Goal: Find specific page/section

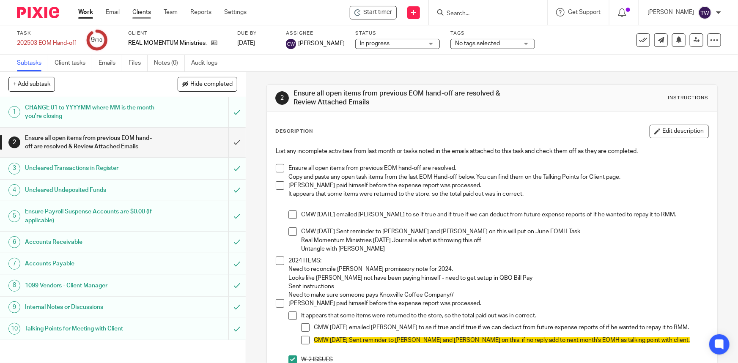
click at [138, 12] on link "Clients" at bounding box center [141, 12] width 19 height 8
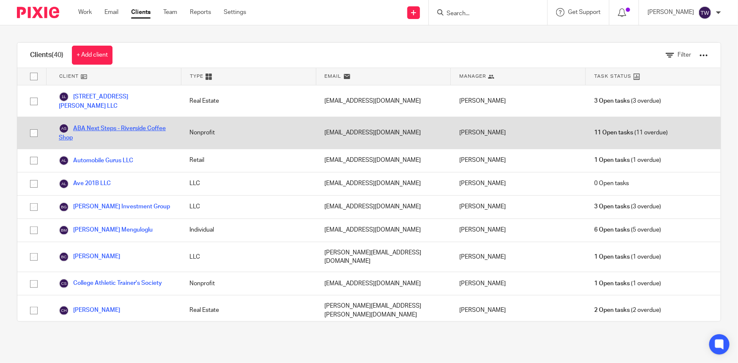
click at [108, 123] on link "ABA Next Steps - Riverside Coffee Shop" at bounding box center [116, 132] width 114 height 19
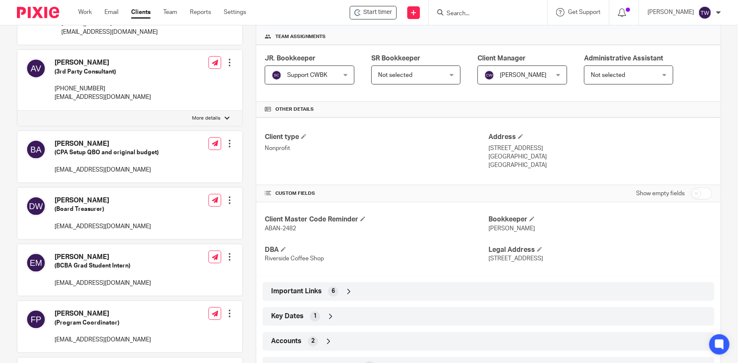
scroll to position [153, 0]
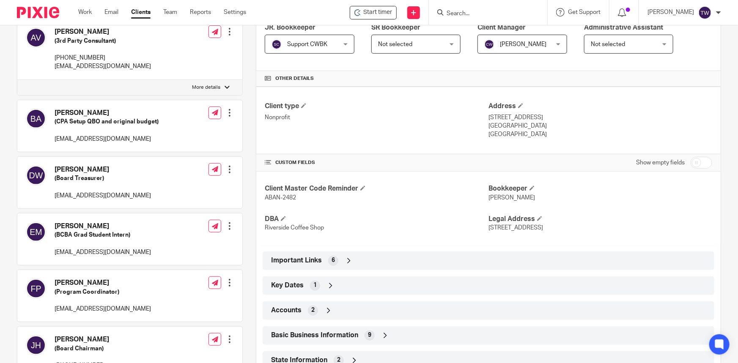
click at [347, 259] on icon at bounding box center [348, 261] width 8 height 8
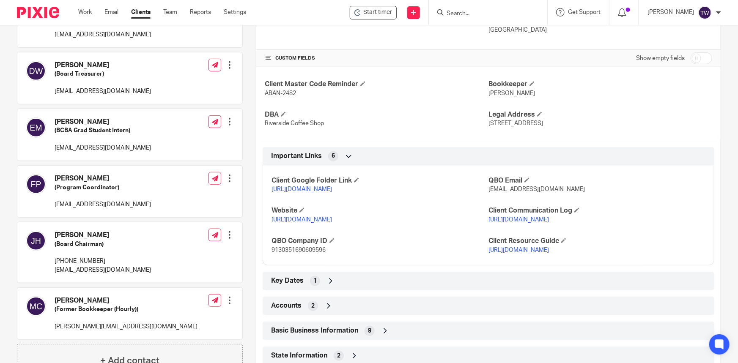
scroll to position [269, 0]
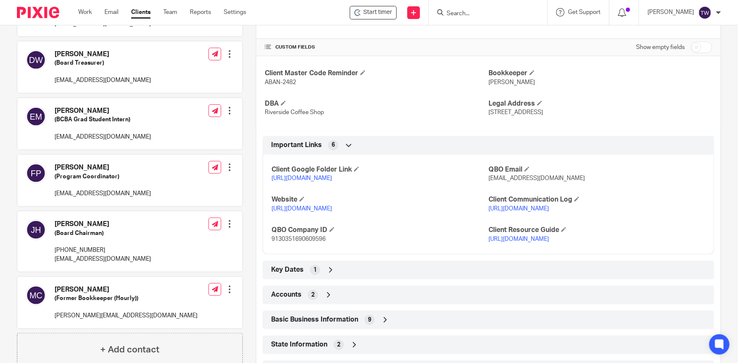
click at [536, 242] on link "https://docs.google.com/document/d/1mTw1PqKhyFyg71SkiURgNeB64xJAqbTymYc0ddPePog…" at bounding box center [518, 239] width 60 height 6
